Goal: Find specific page/section: Find specific page/section

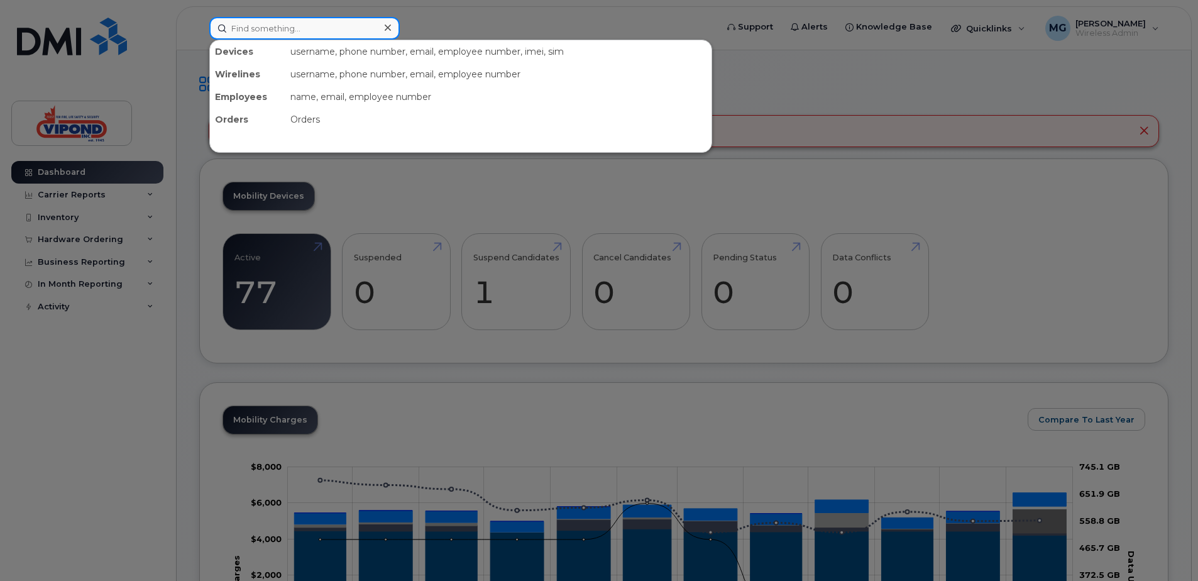
click at [249, 35] on input at bounding box center [304, 28] width 190 height 23
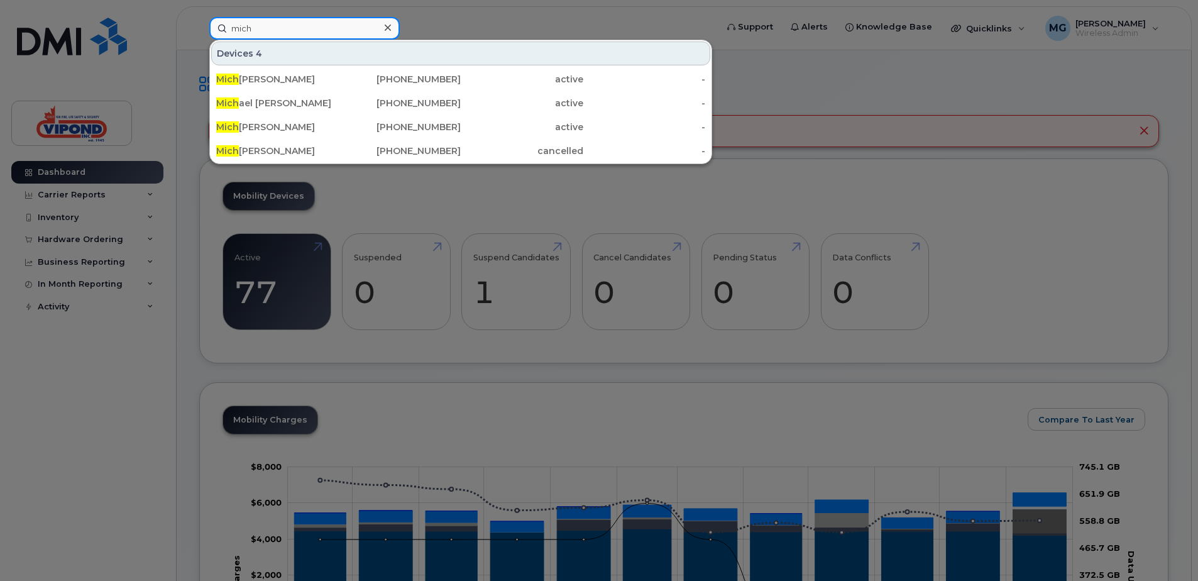
type input "mich"
click at [372, 192] on div at bounding box center [599, 290] width 1198 height 581
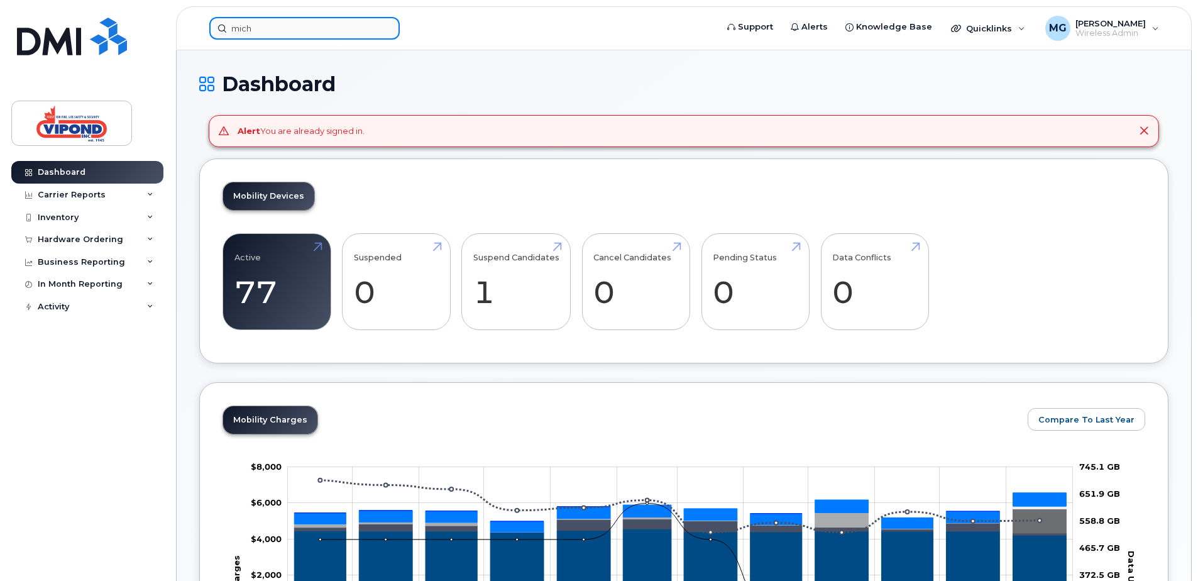
click at [261, 24] on input "mich" at bounding box center [304, 28] width 190 height 23
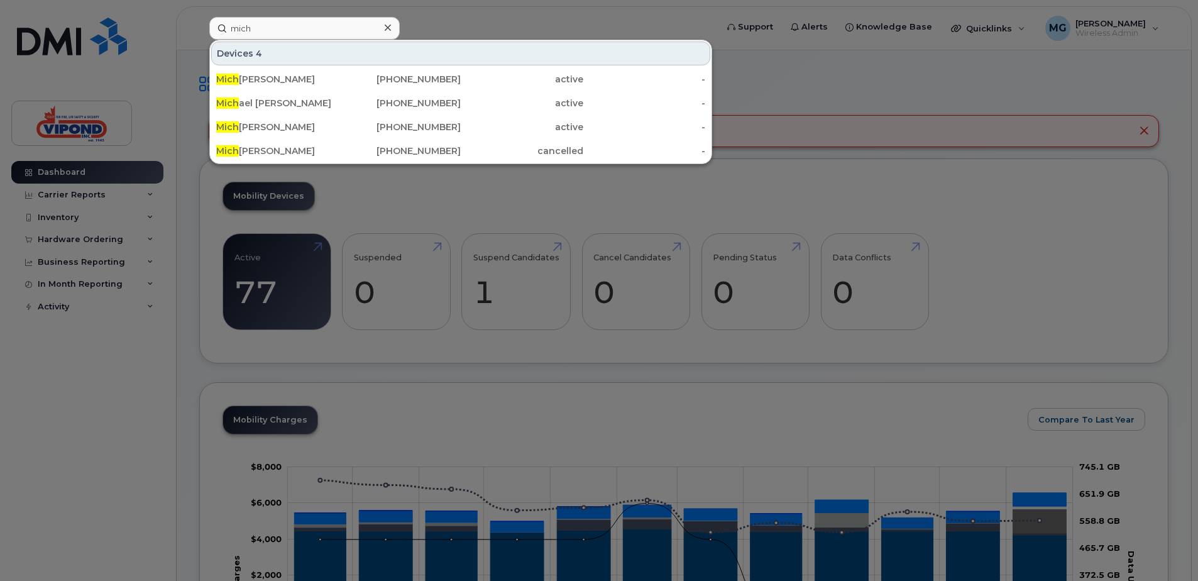
click at [522, 199] on div at bounding box center [599, 290] width 1198 height 581
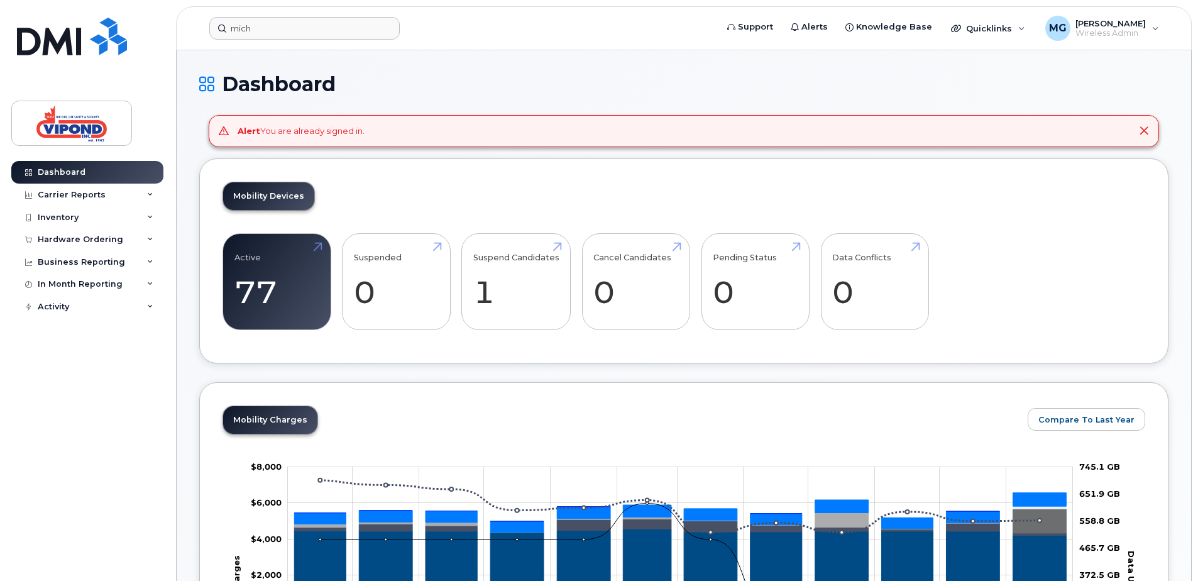
click at [317, 11] on header "mich Support Alerts Knowledge Base Quicklinks Suspend / Cancel Device Change SI…" at bounding box center [683, 28] width 1015 height 44
click at [317, 21] on input "mich" at bounding box center [304, 28] width 190 height 23
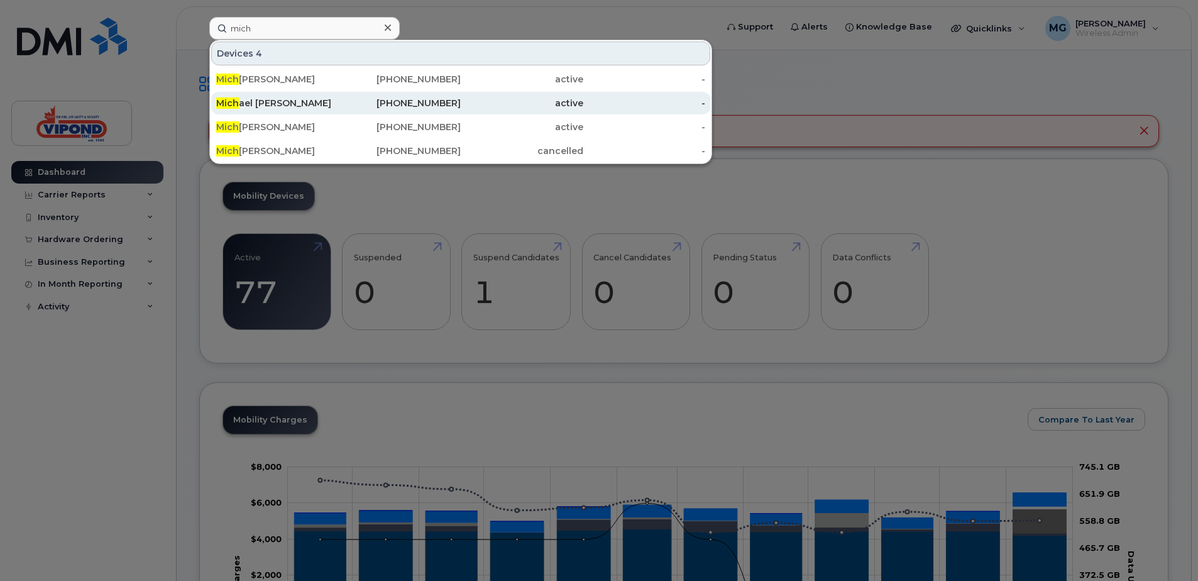
click at [280, 100] on div "Mich ael Mensah" at bounding box center [277, 103] width 123 height 13
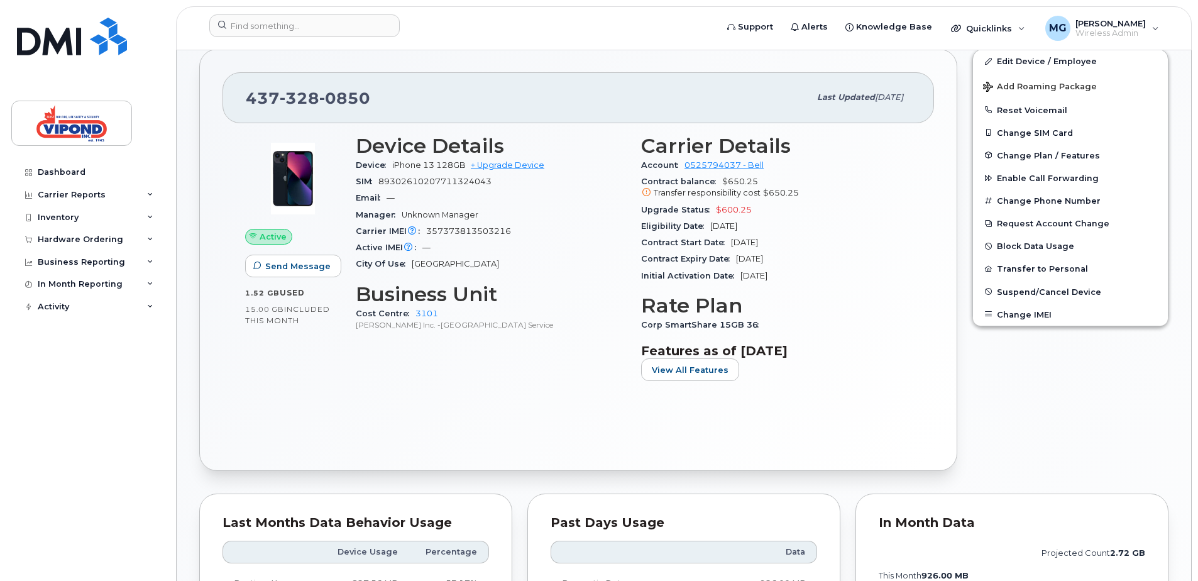
scroll to position [189, 0]
